Goal: Information Seeking & Learning: Learn about a topic

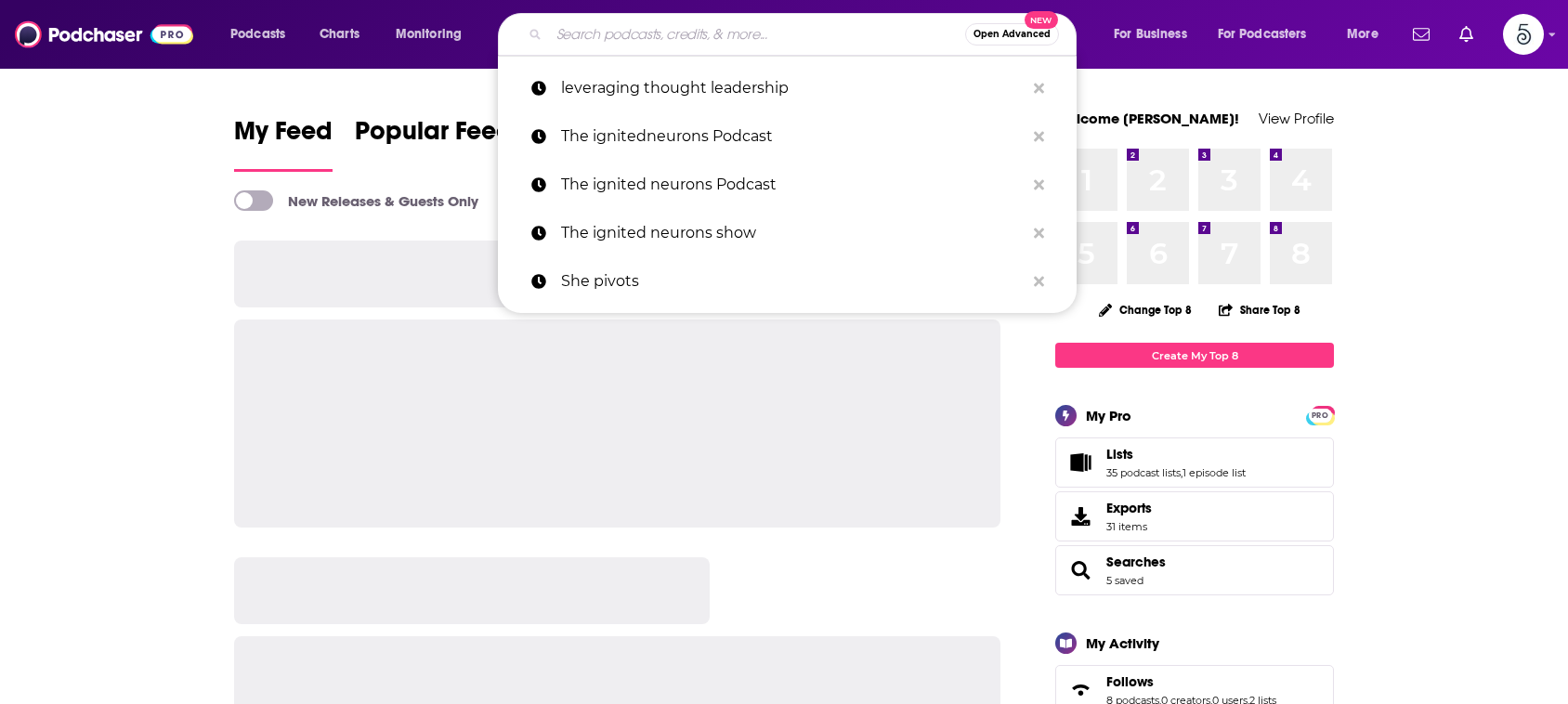
click at [704, 40] on input "Search podcasts, credits, & more..." at bounding box center [757, 34] width 416 height 29
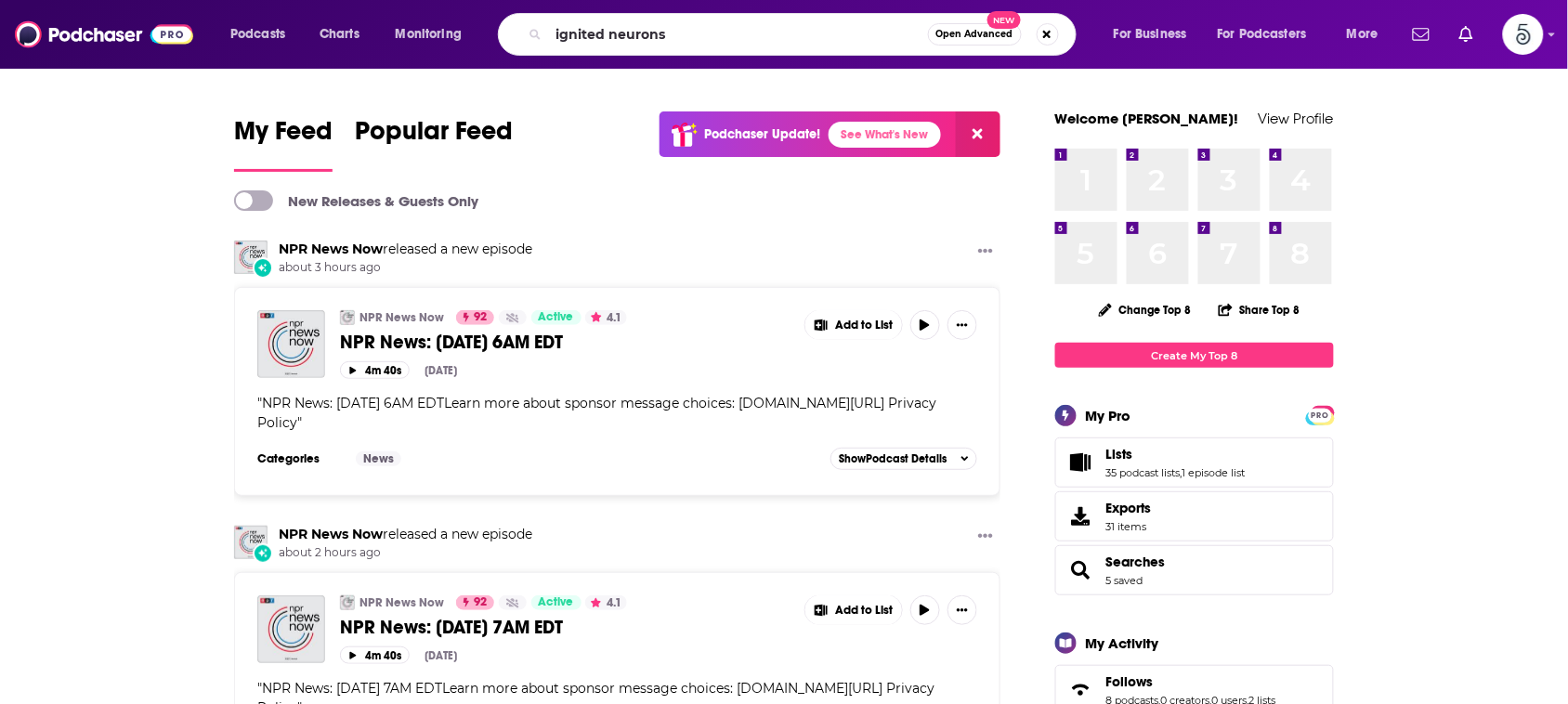
type input "ignited neurons"
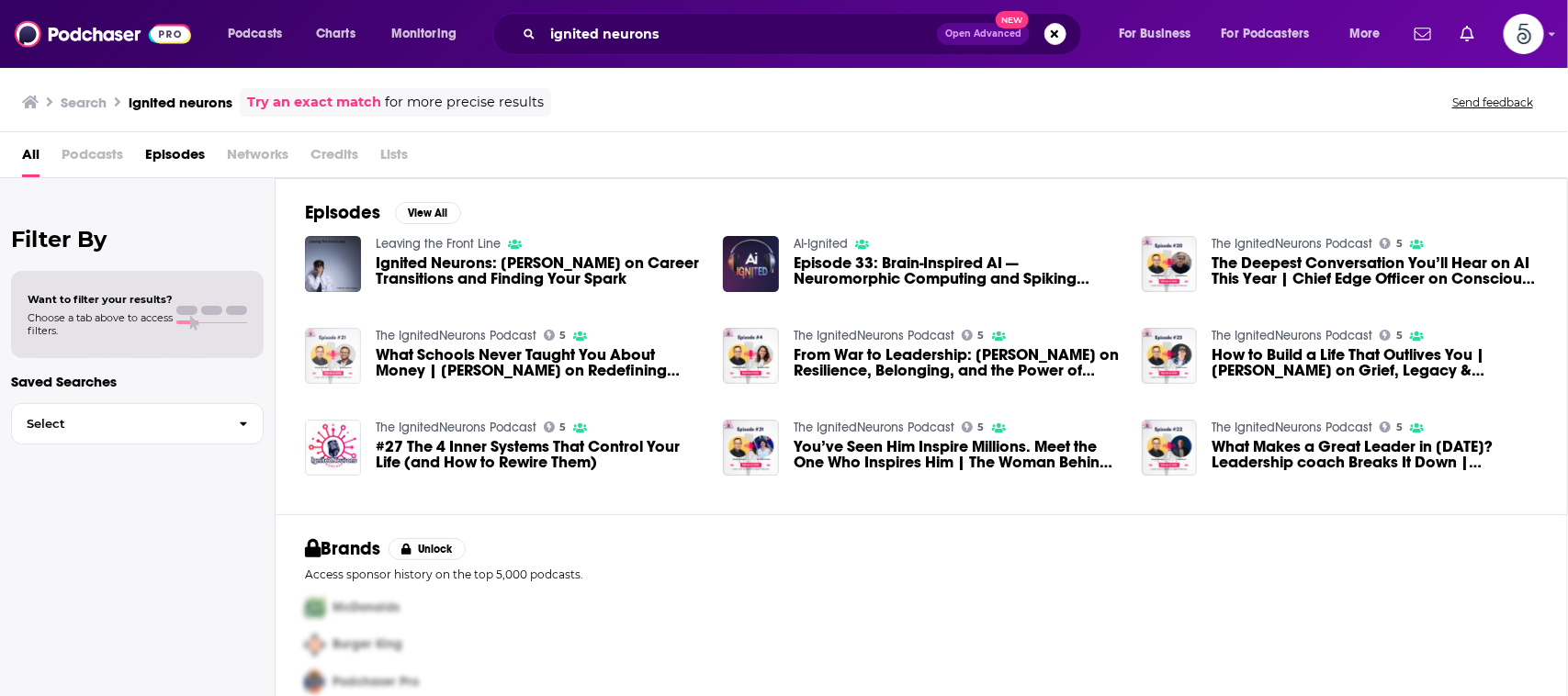
click at [336, 361] on img "What Schools Never Taught You About Money | Arjun Agarwal on Redefining Wealth …" at bounding box center [334, 356] width 56 height 56
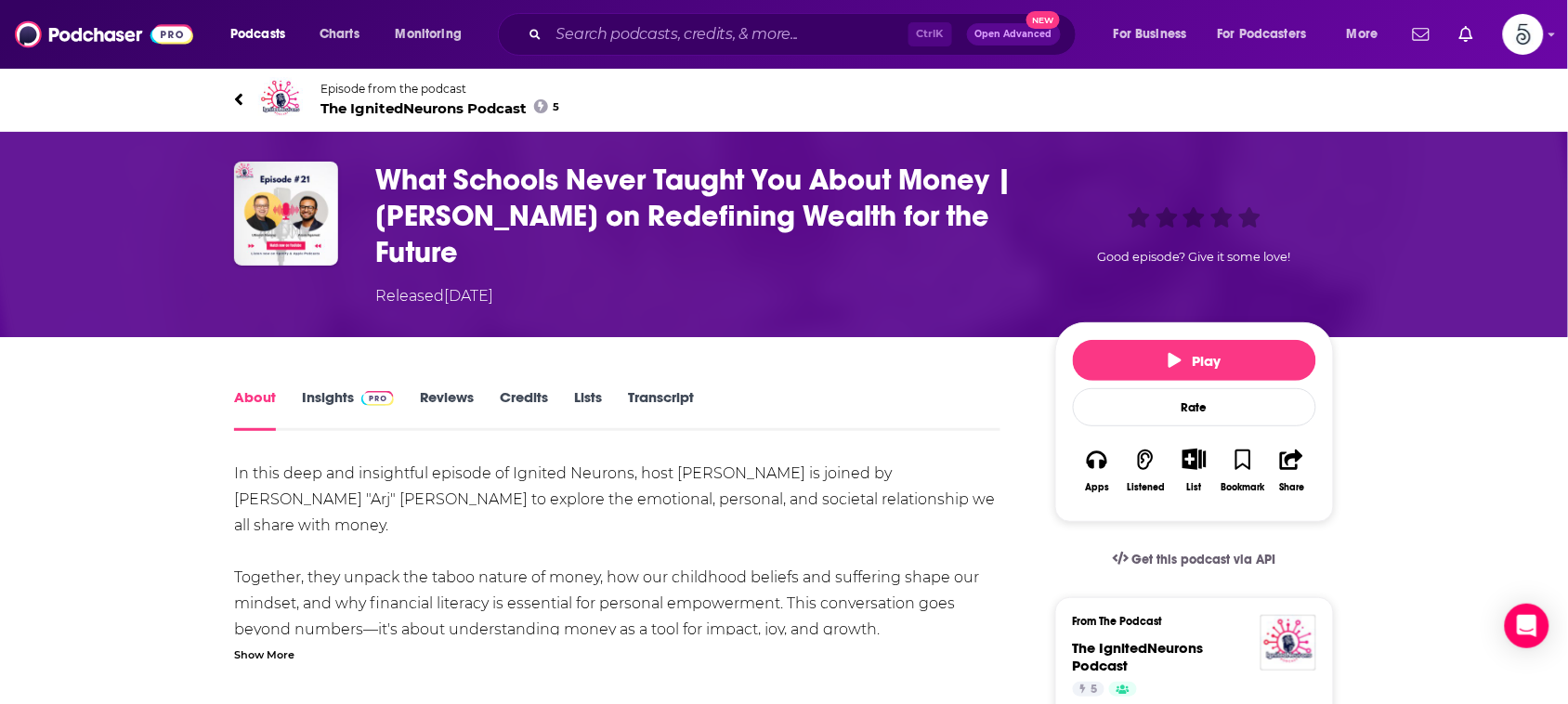
click at [327, 393] on link "Insights" at bounding box center [348, 409] width 92 height 43
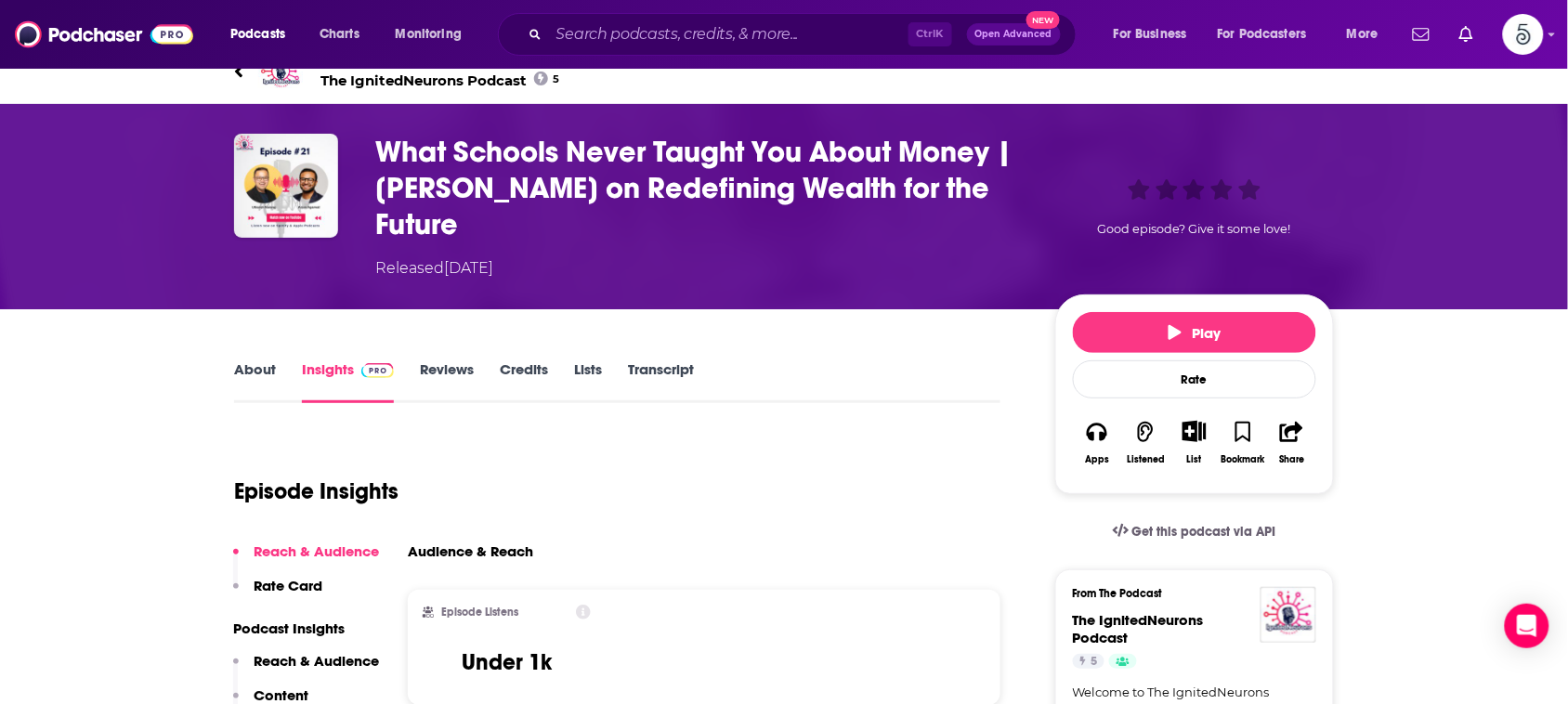
scroll to position [14, 0]
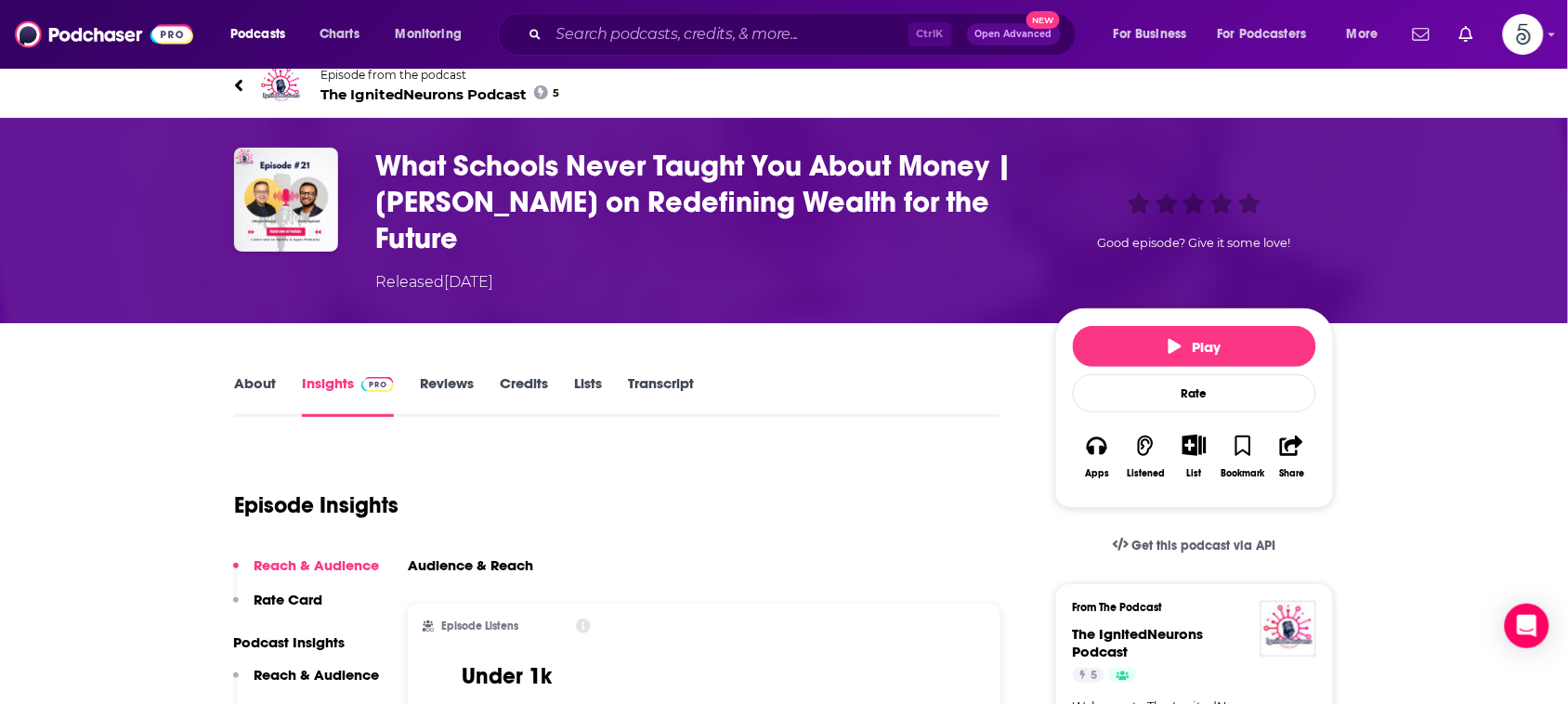
click at [251, 382] on link "About" at bounding box center [255, 395] width 42 height 43
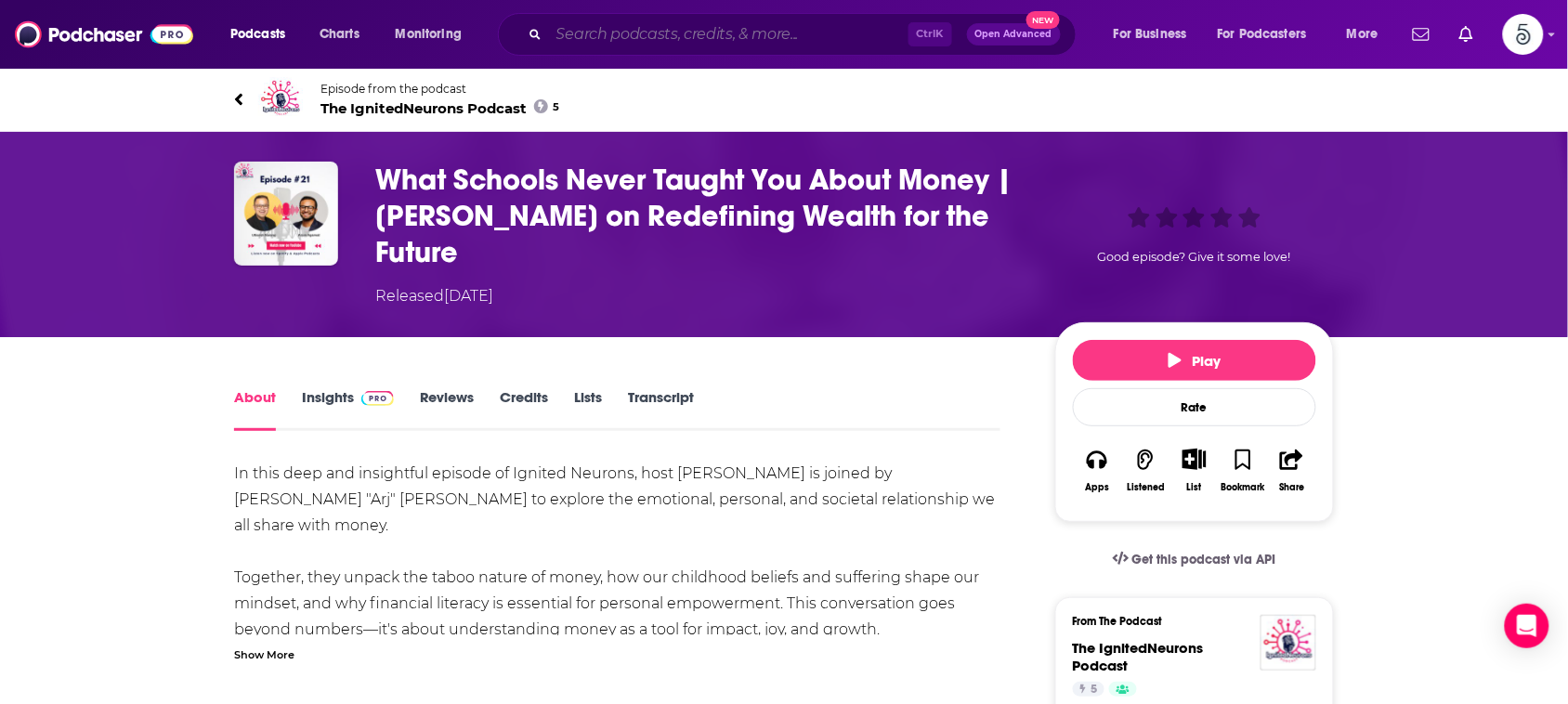
click at [597, 34] on input "Search podcasts, credits, & more..." at bounding box center [728, 34] width 359 height 29
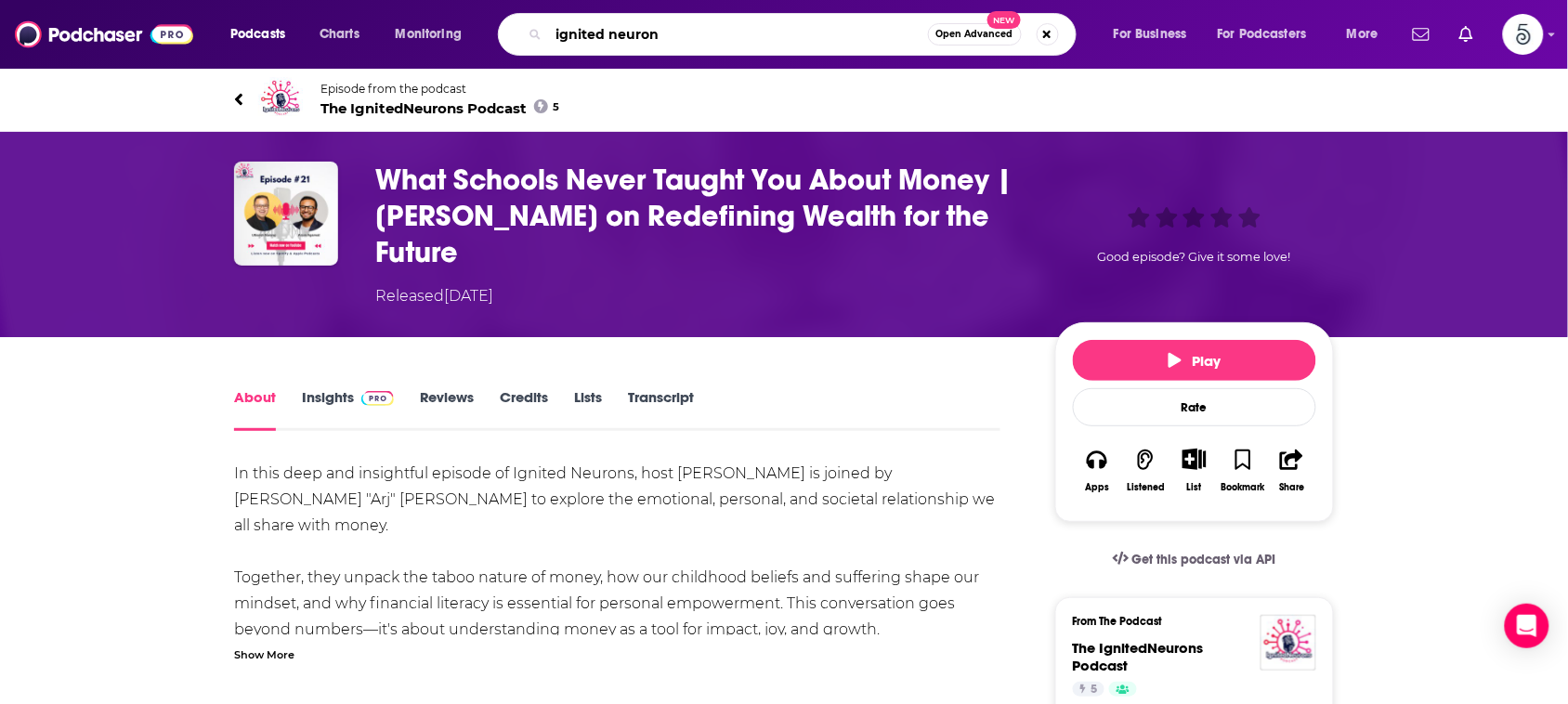
type input "ignited neurons"
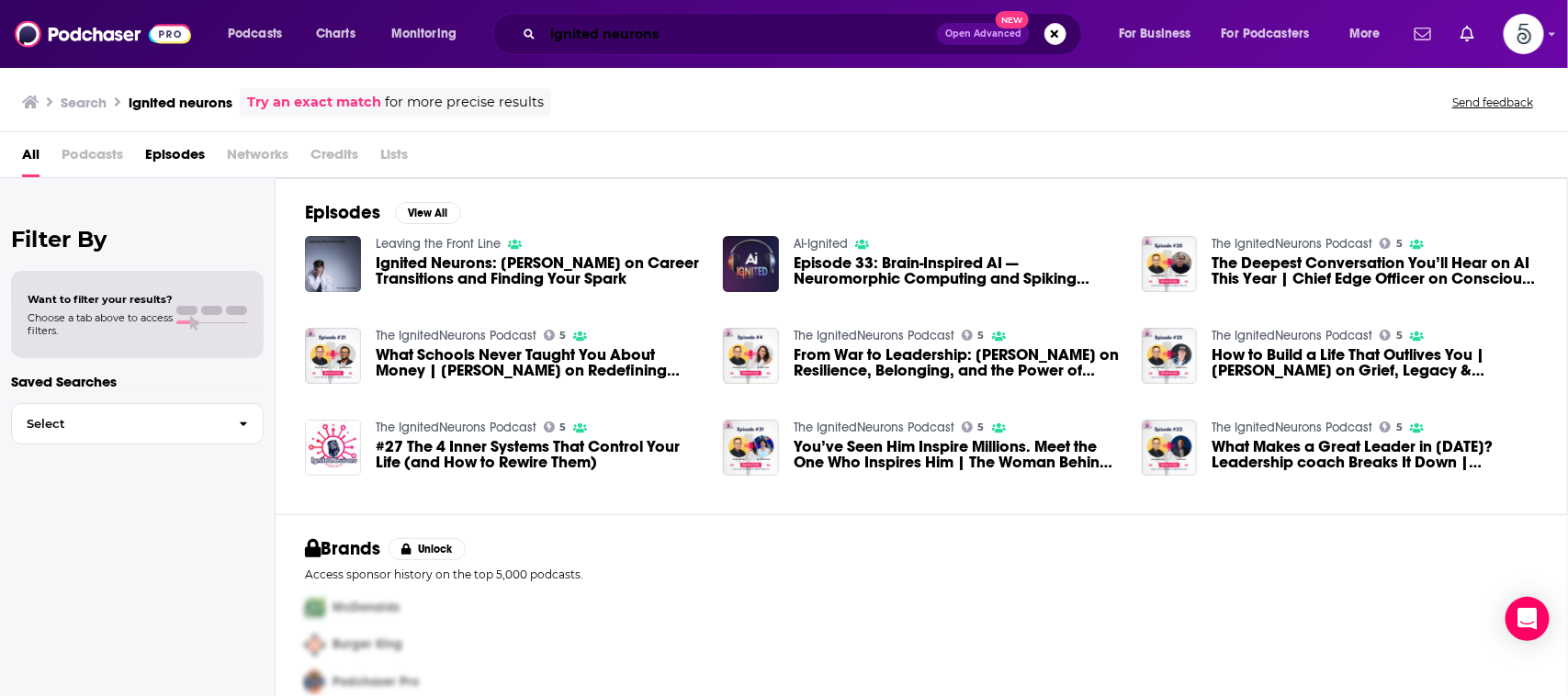
click at [550, 28] on input "ignited neurons" at bounding box center [740, 34] width 395 height 29
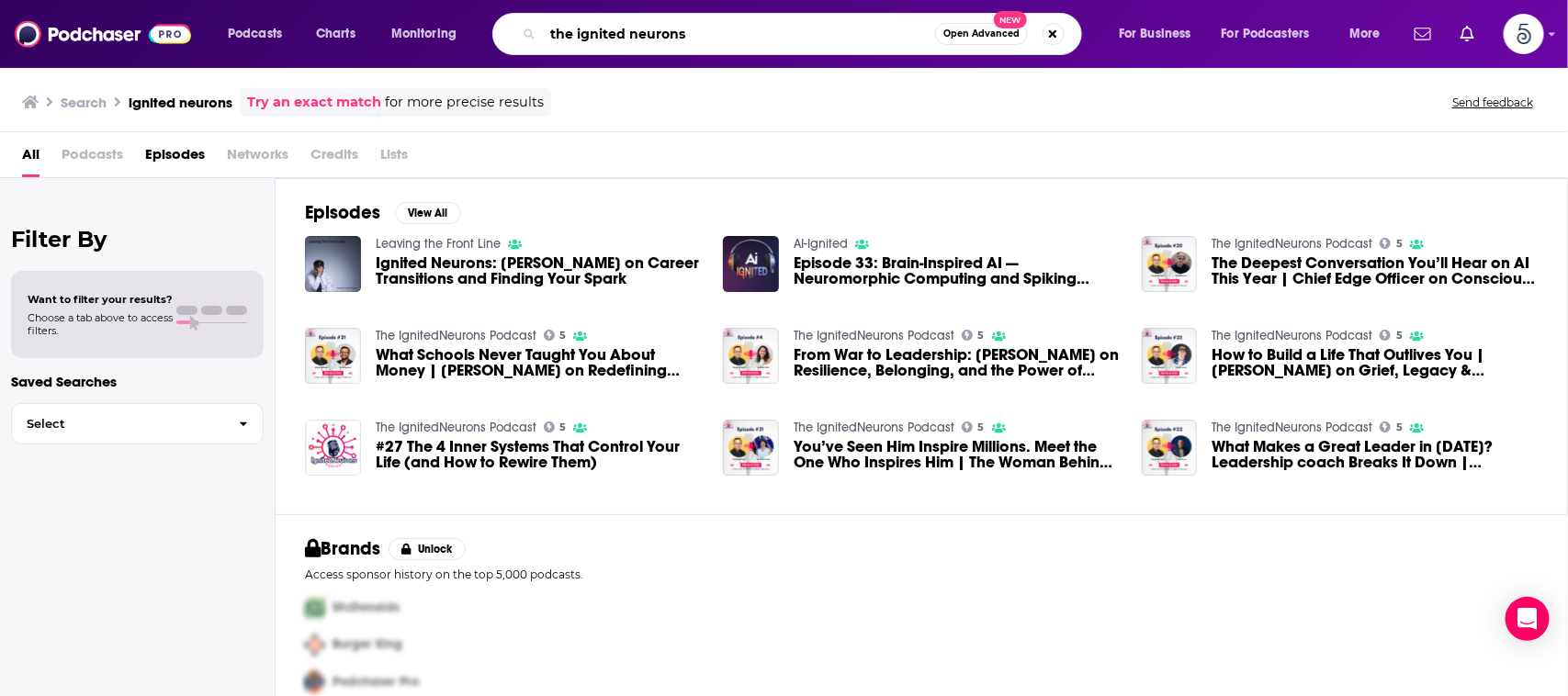
click at [737, 35] on input "the ignited neurons" at bounding box center [739, 34] width 393 height 29
type input "the ignited neurons"
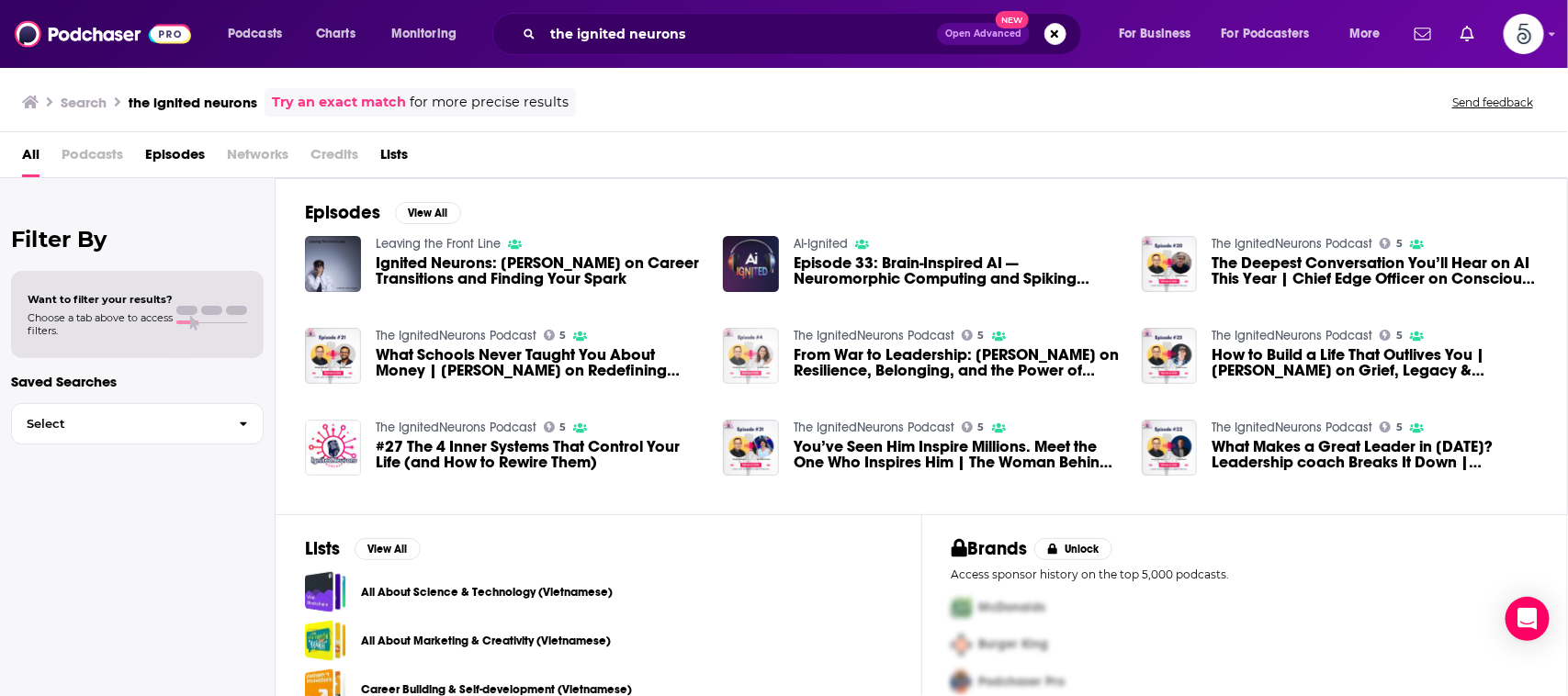
click at [745, 343] on img "From War to Leadership: Jasmine Malki on Resilience, Belonging, and the Power o…" at bounding box center [752, 356] width 56 height 56
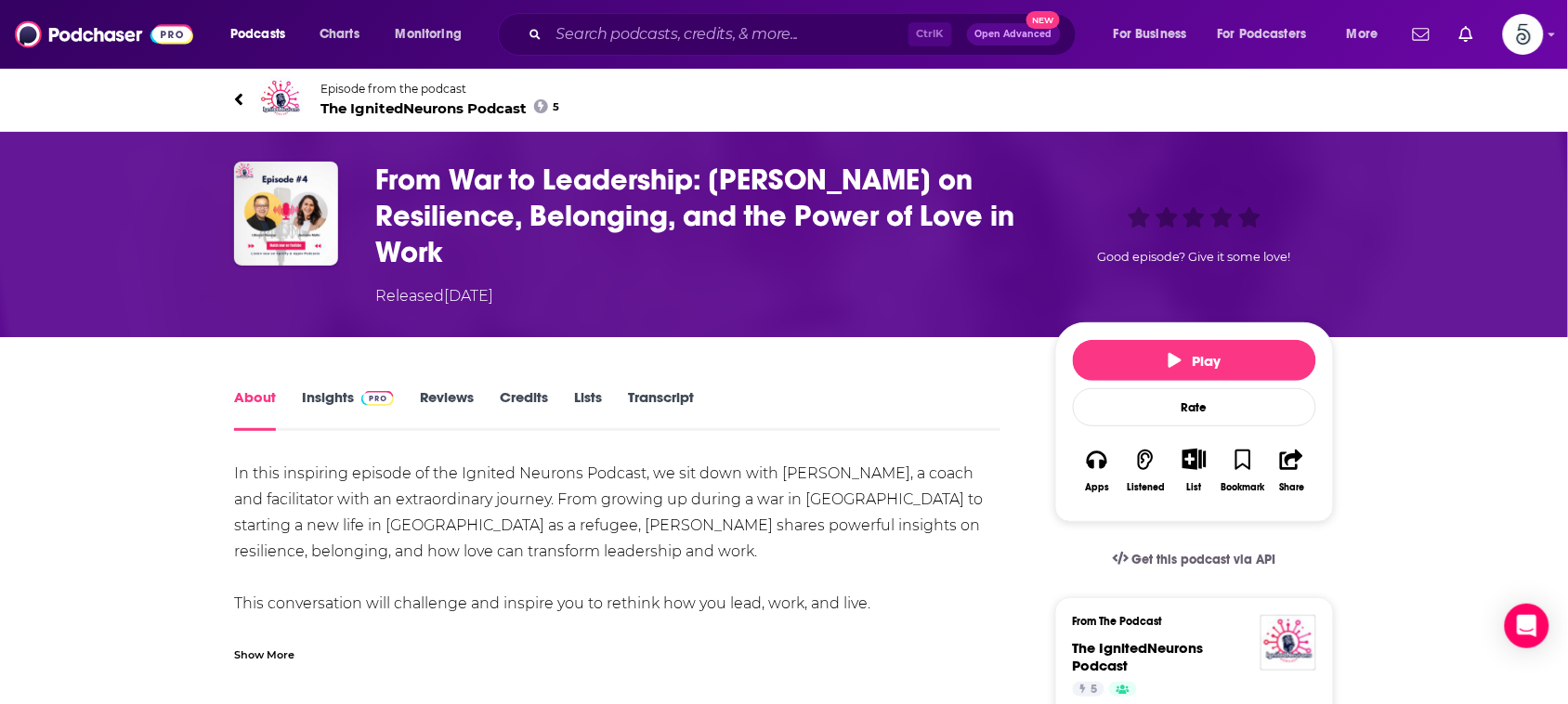
click at [334, 395] on link "Insights" at bounding box center [348, 409] width 92 height 43
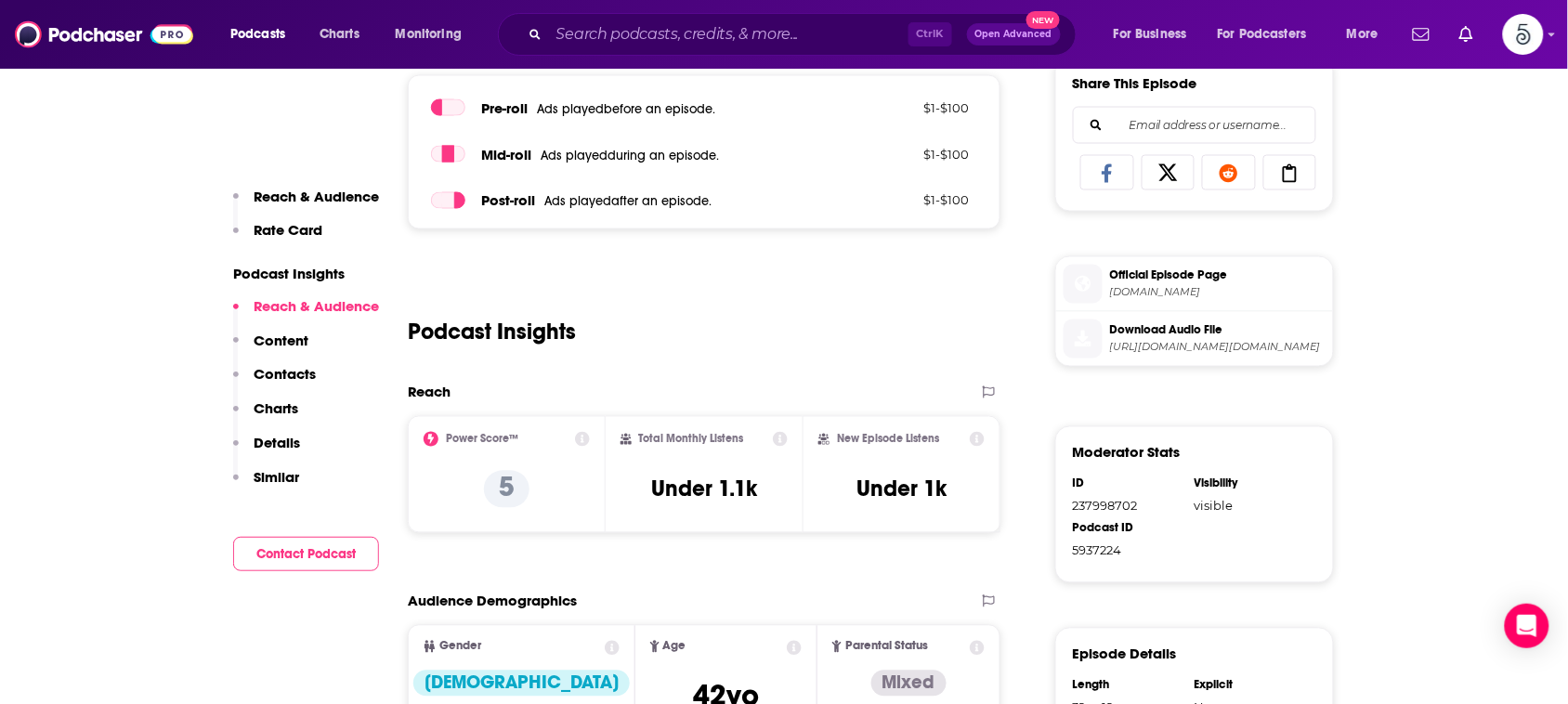
scroll to position [900, 0]
